Goal: Browse casually

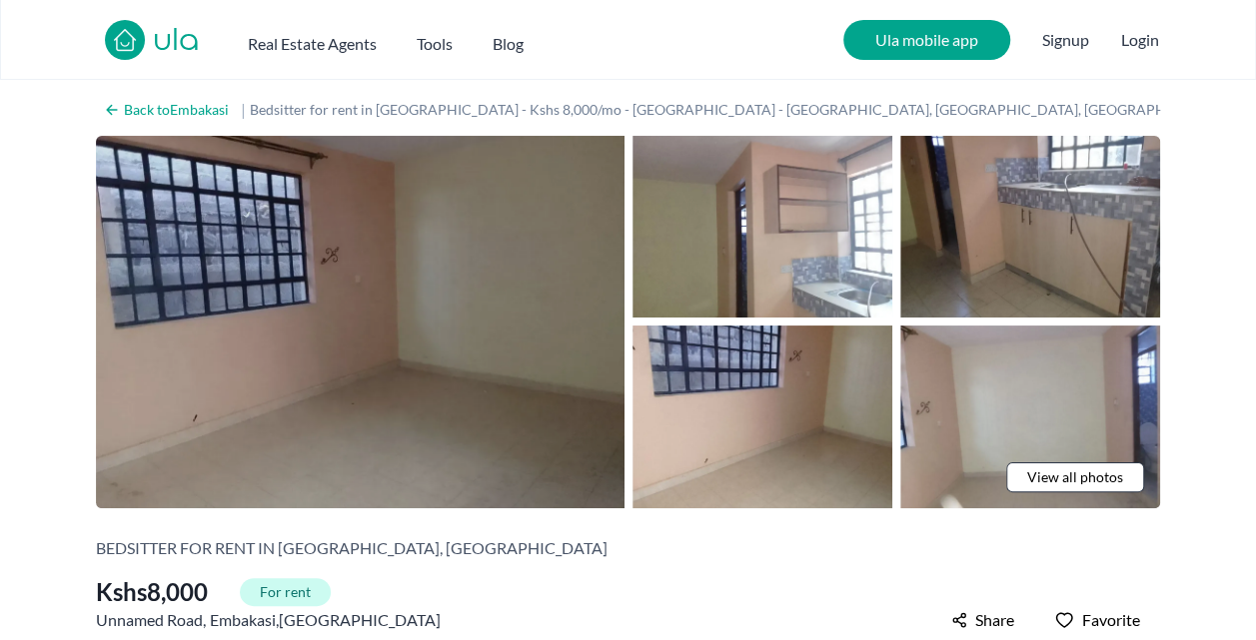
click at [411, 338] on img at bounding box center [360, 322] width 528 height 373
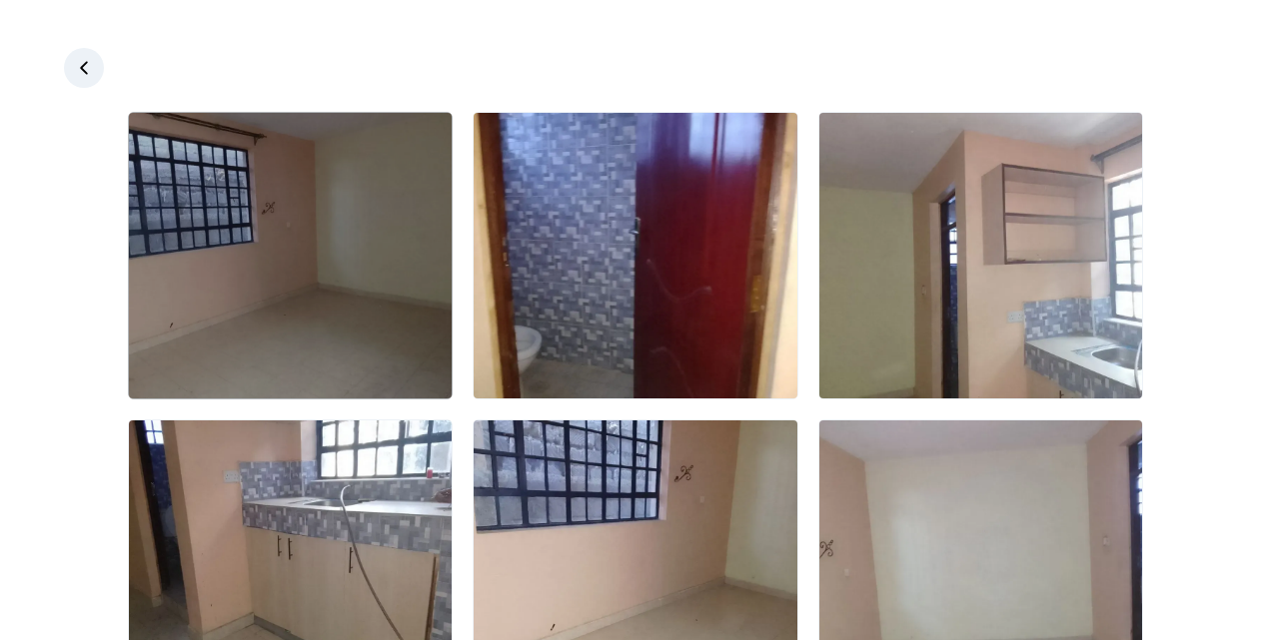
click at [354, 286] on img at bounding box center [290, 256] width 323 height 286
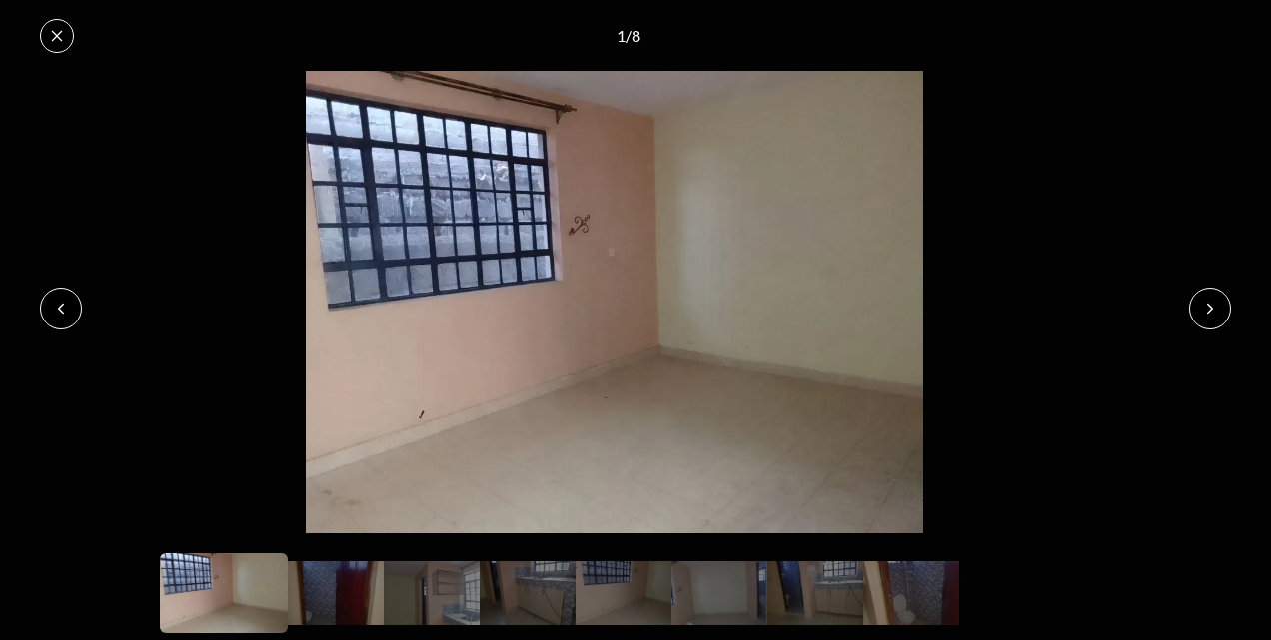
click at [1223, 319] on button at bounding box center [1210, 309] width 42 height 42
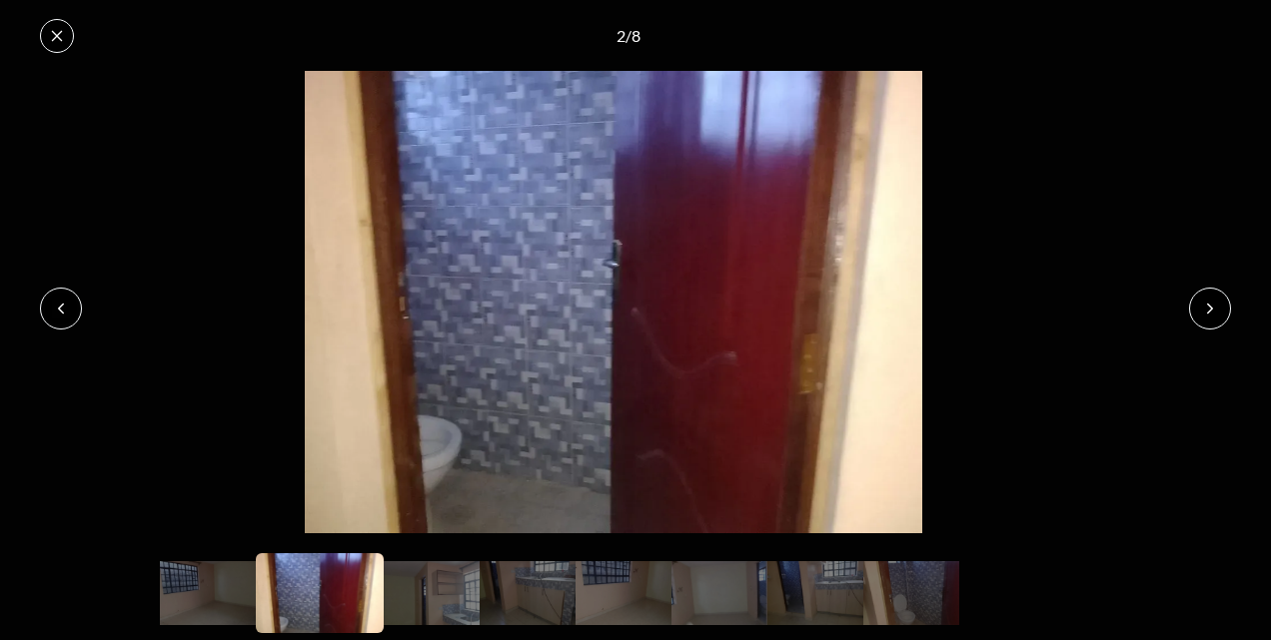
click at [1223, 319] on button at bounding box center [1210, 309] width 42 height 42
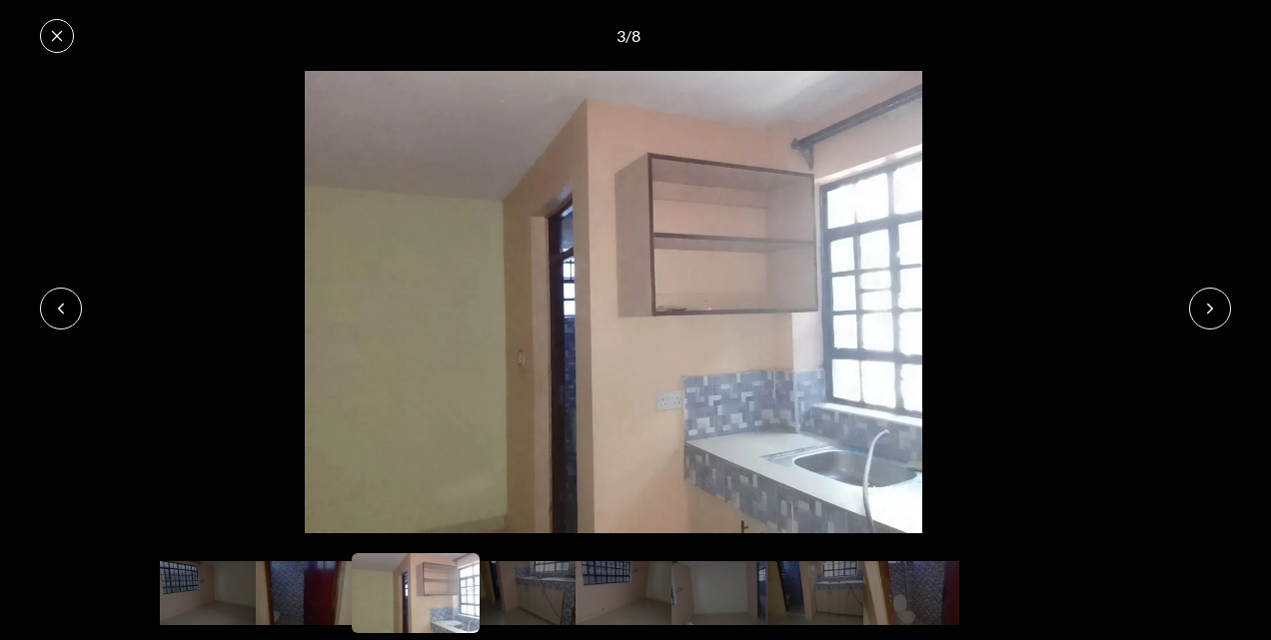
click at [1223, 319] on button at bounding box center [1210, 309] width 42 height 42
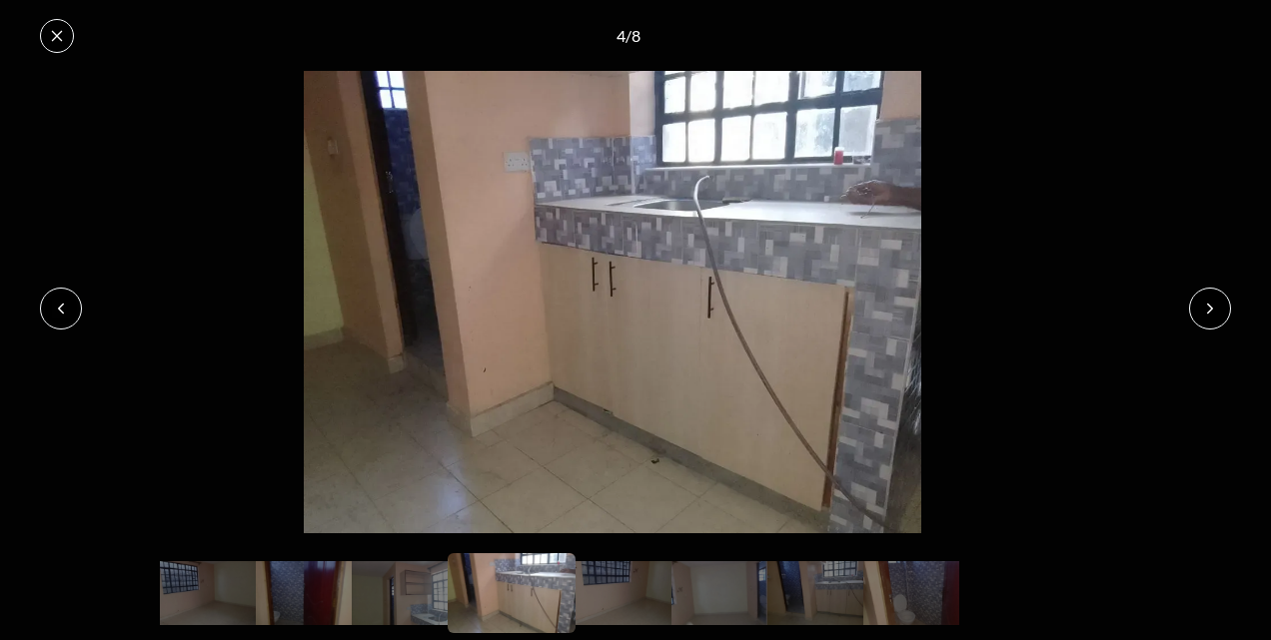
click at [1223, 319] on button at bounding box center [1210, 309] width 42 height 42
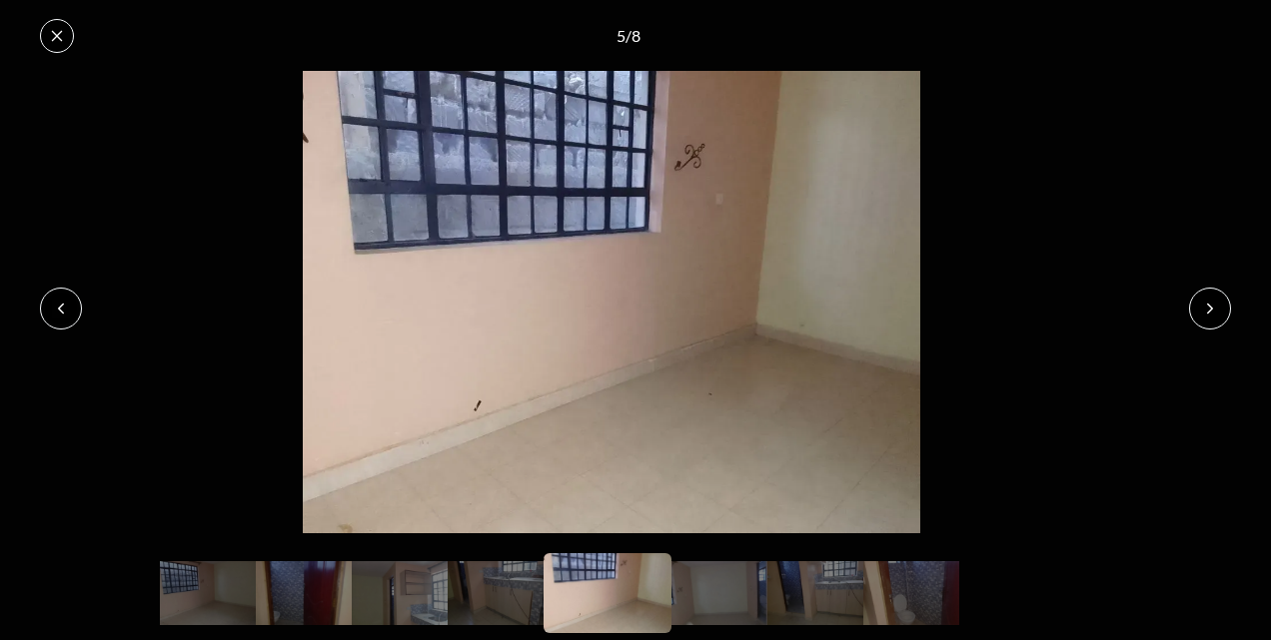
click at [1223, 319] on button at bounding box center [1210, 309] width 42 height 42
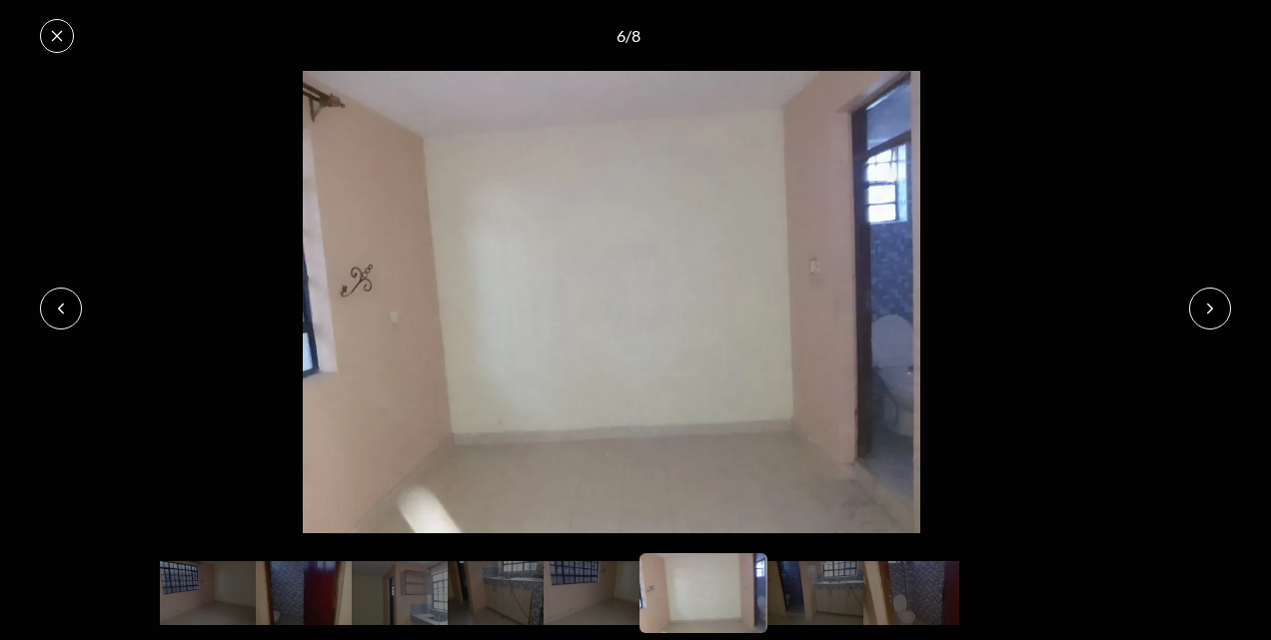
click at [1223, 319] on button at bounding box center [1210, 309] width 42 height 42
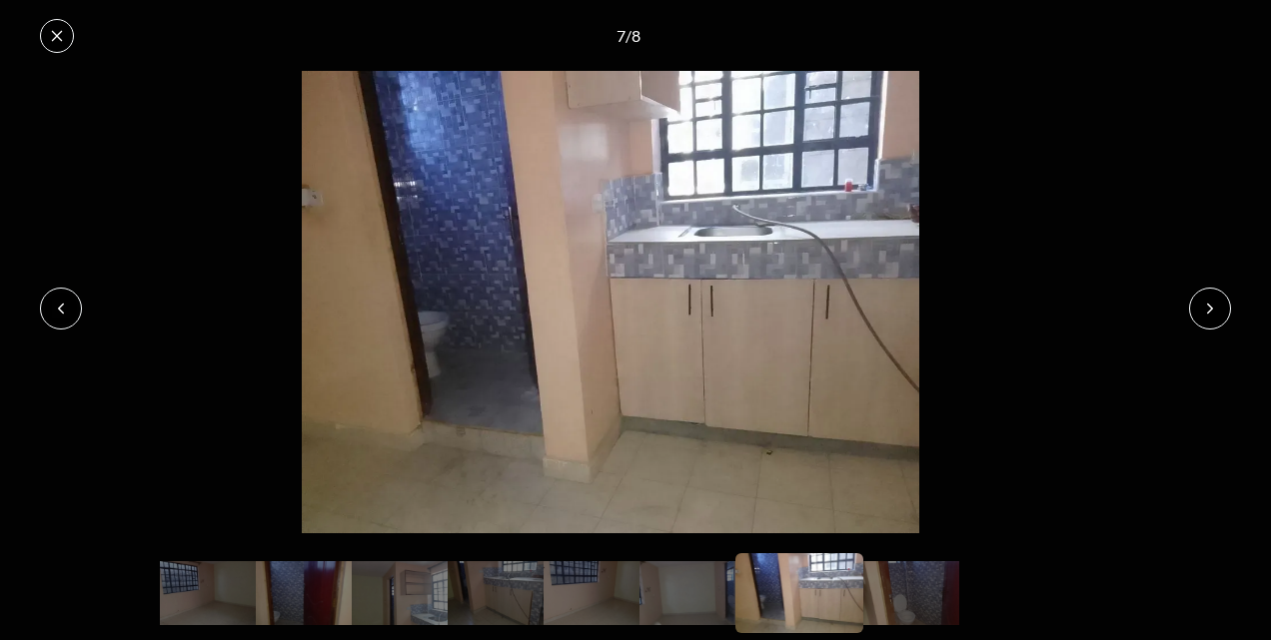
click at [1223, 319] on button at bounding box center [1210, 309] width 42 height 42
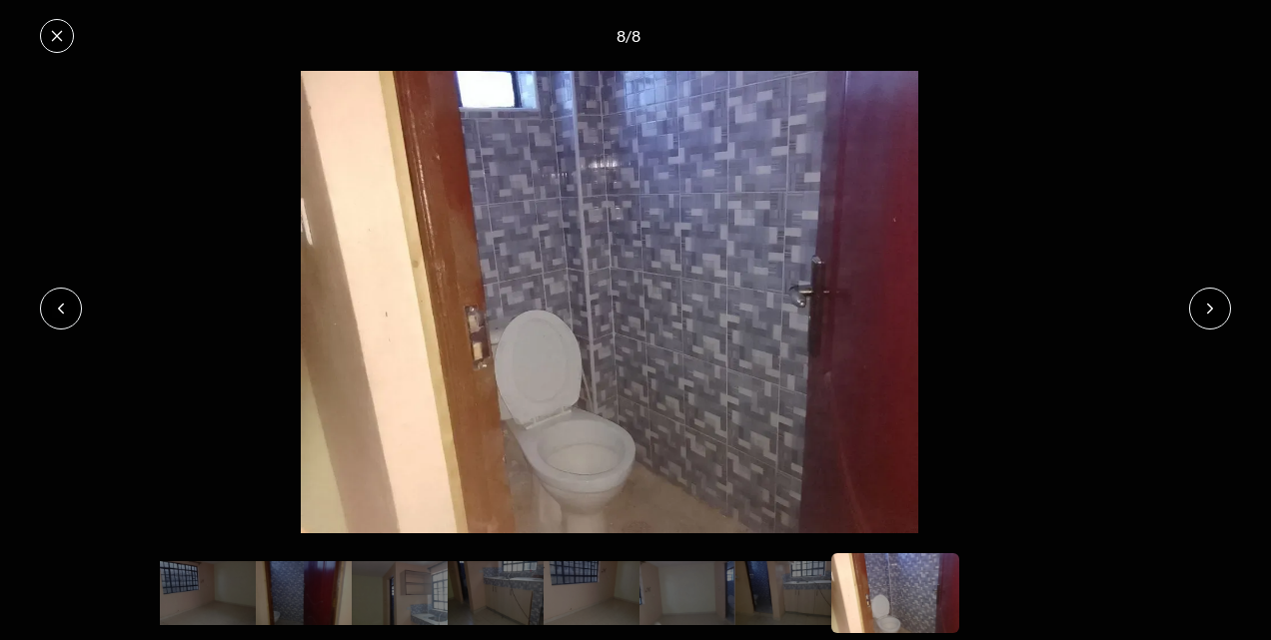
click at [1223, 319] on button at bounding box center [1210, 309] width 42 height 42
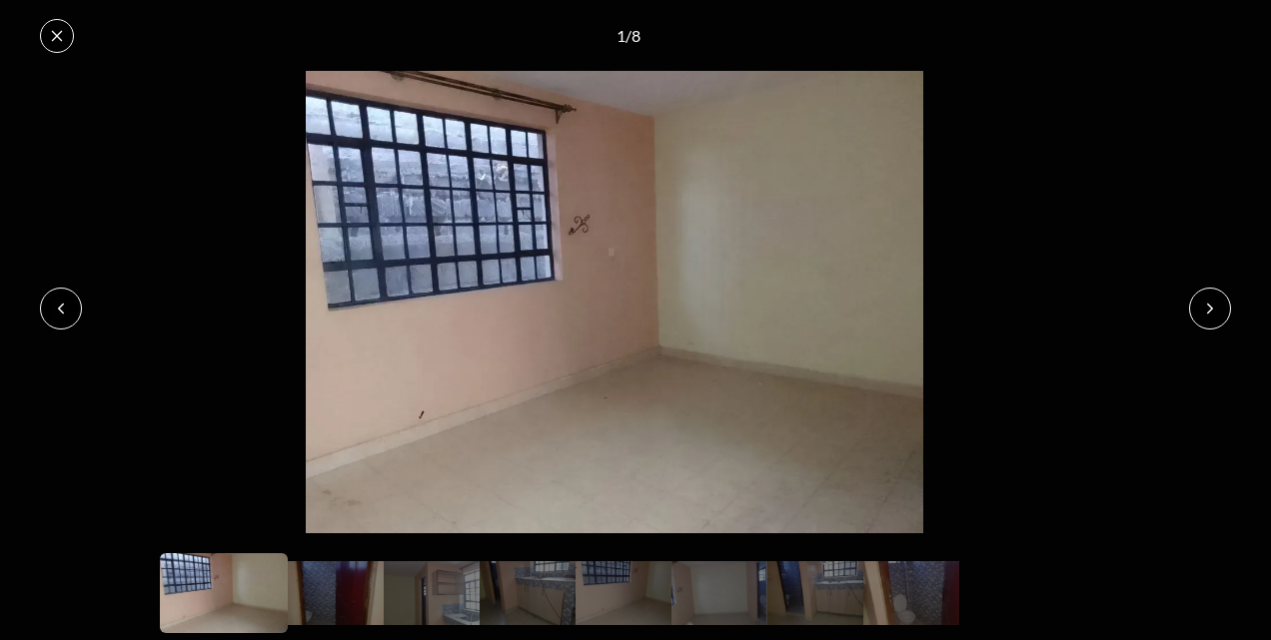
click at [56, 20] on button at bounding box center [57, 36] width 34 height 34
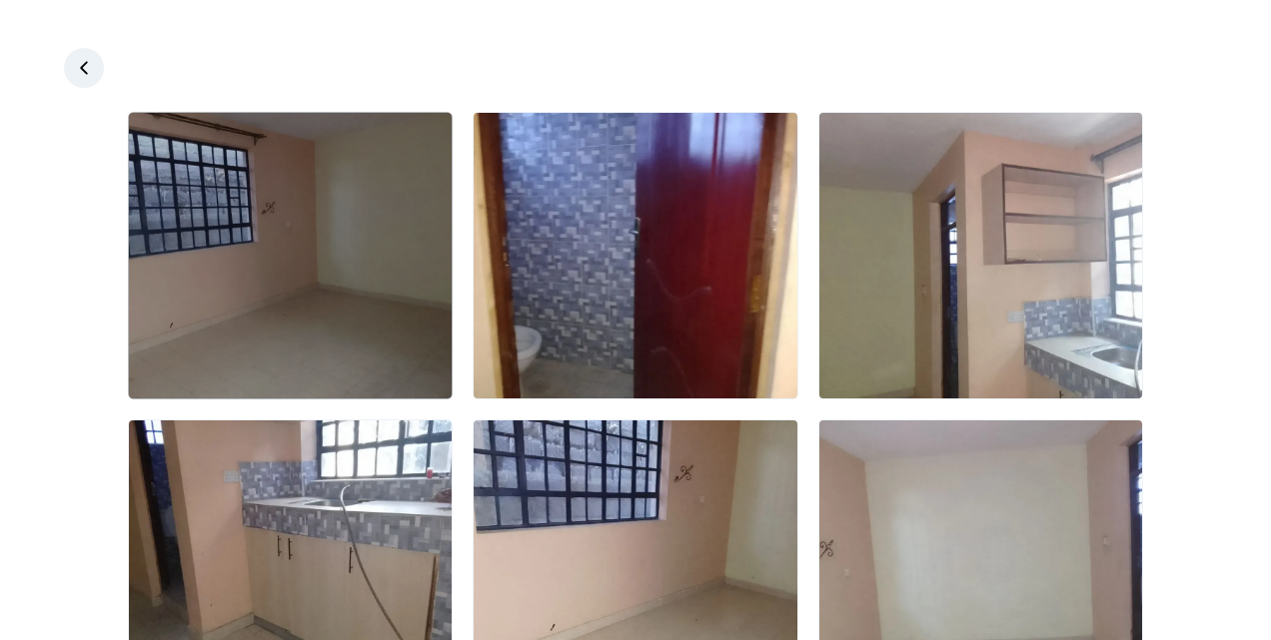
scroll to position [422, 0]
